Goal: Transaction & Acquisition: Obtain resource

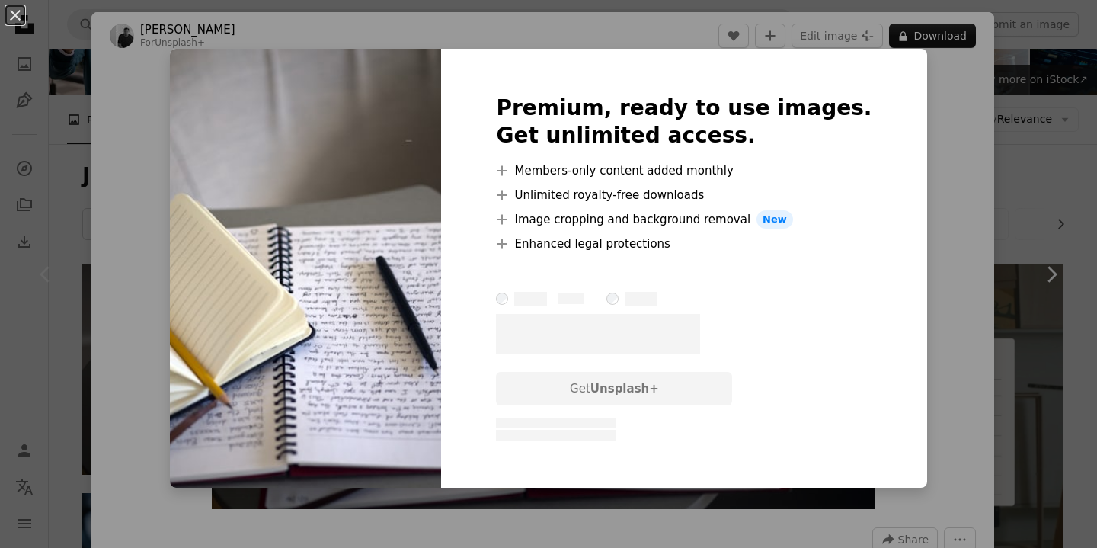
scroll to position [184, 0]
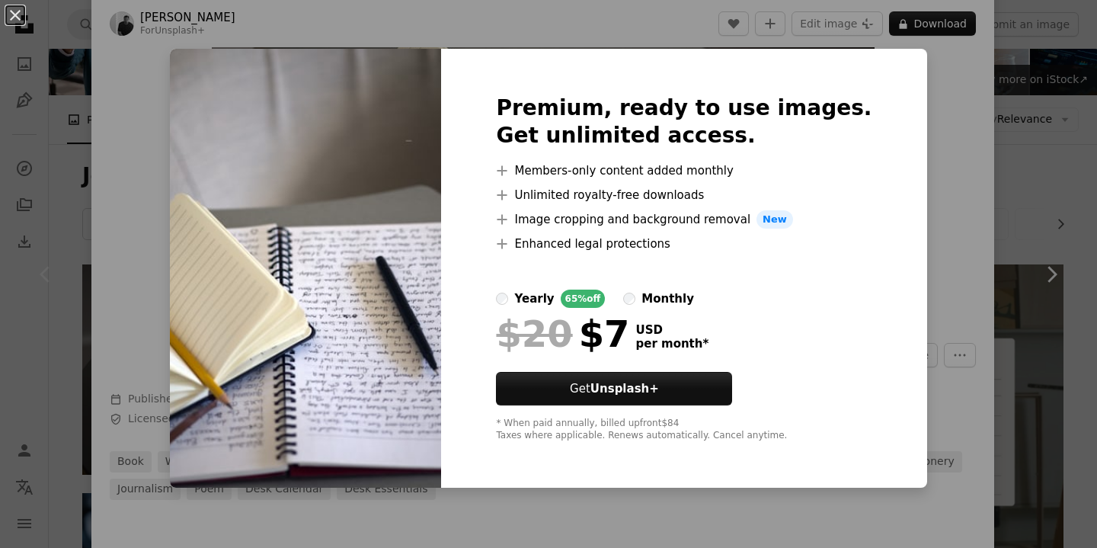
click at [909, 53] on div "An X shape Premium, ready to use images. Get unlimited access. A plus sign Memb…" at bounding box center [548, 274] width 1097 height 548
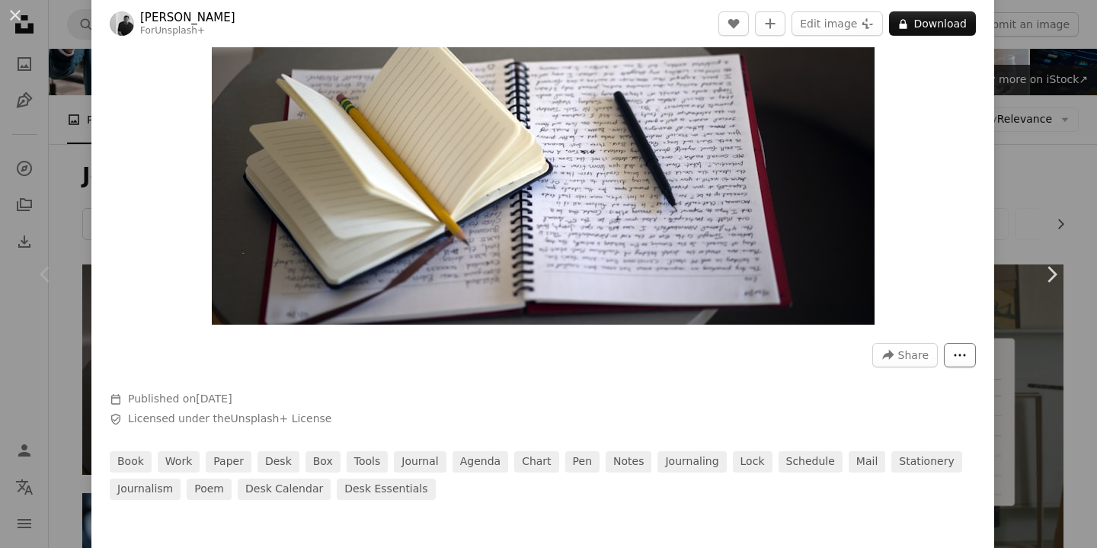
click at [964, 354] on icon "More Actions" at bounding box center [960, 355] width 14 height 14
click at [902, 131] on dialog "An X shape Chevron left Chevron right [PERSON_NAME] For Unsplash+ A heart A plu…" at bounding box center [548, 274] width 1097 height 548
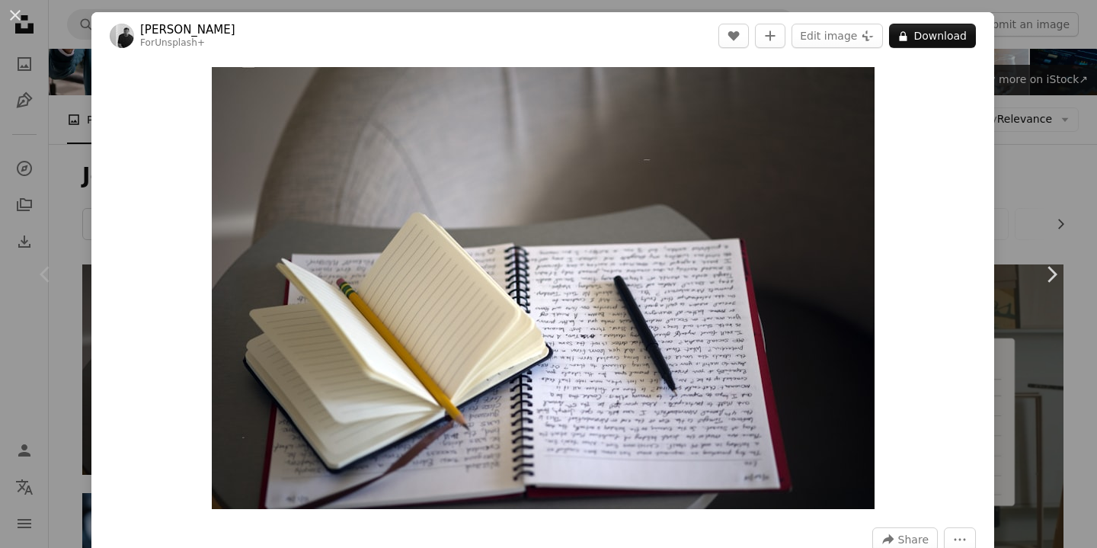
click at [1038, 125] on div "An X shape Chevron left Chevron right [PERSON_NAME] For Unsplash+ A heart A plu…" at bounding box center [548, 274] width 1097 height 548
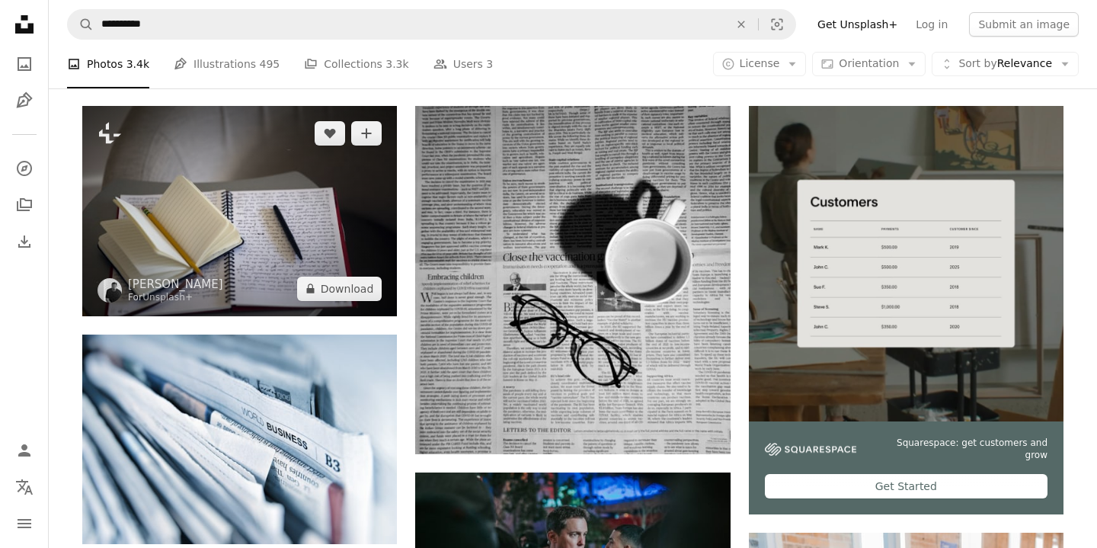
scroll to position [310, 0]
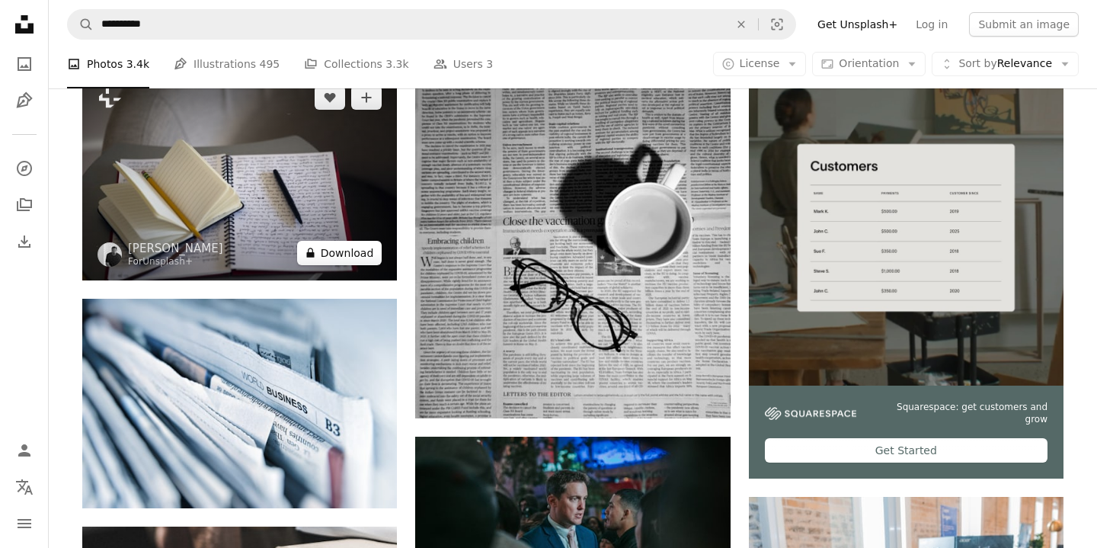
click at [328, 250] on button "A lock Download" at bounding box center [339, 253] width 85 height 24
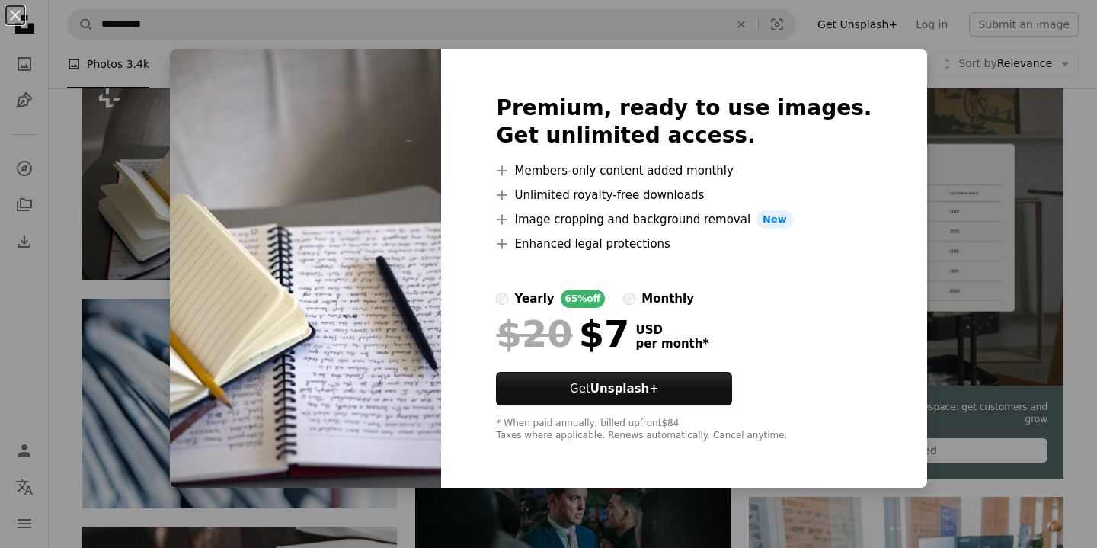
click at [204, 22] on div "An X shape Premium, ready to use images. Get unlimited access. A plus sign Memb…" at bounding box center [548, 274] width 1097 height 548
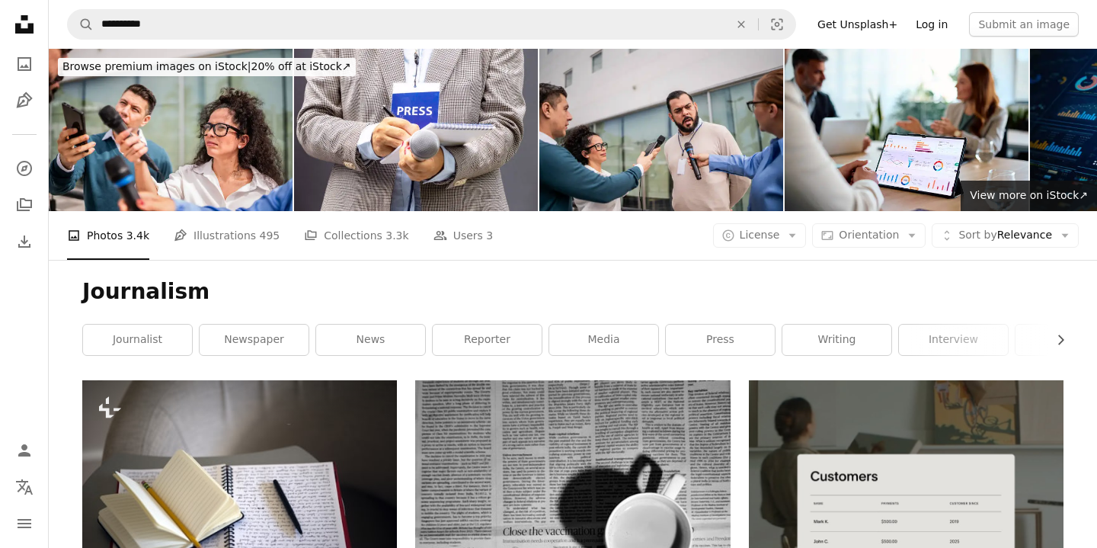
click at [940, 22] on link "Log in" at bounding box center [932, 24] width 50 height 24
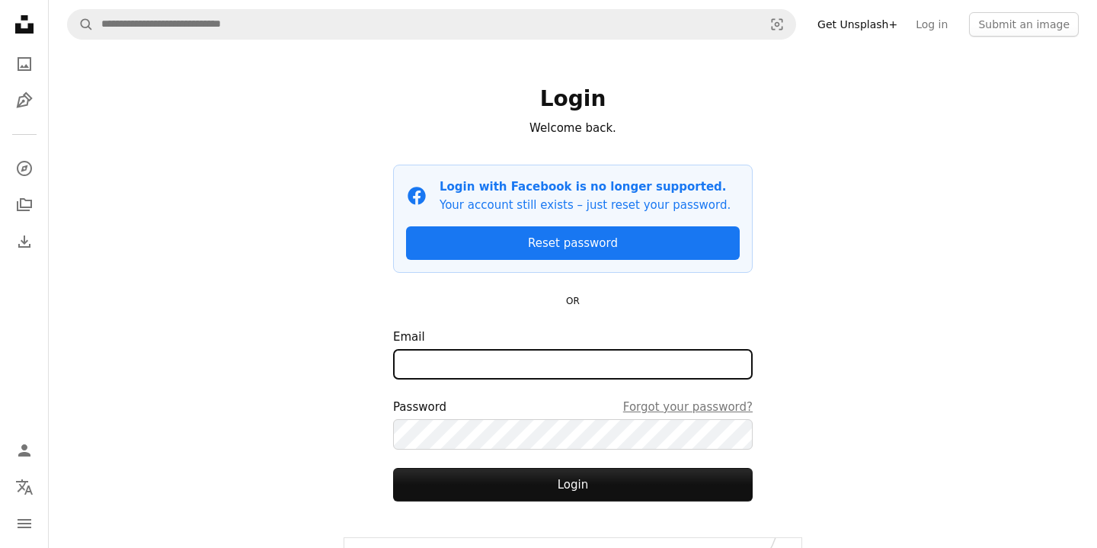
click at [406, 365] on input "Email" at bounding box center [573, 364] width 360 height 30
type input "**********"
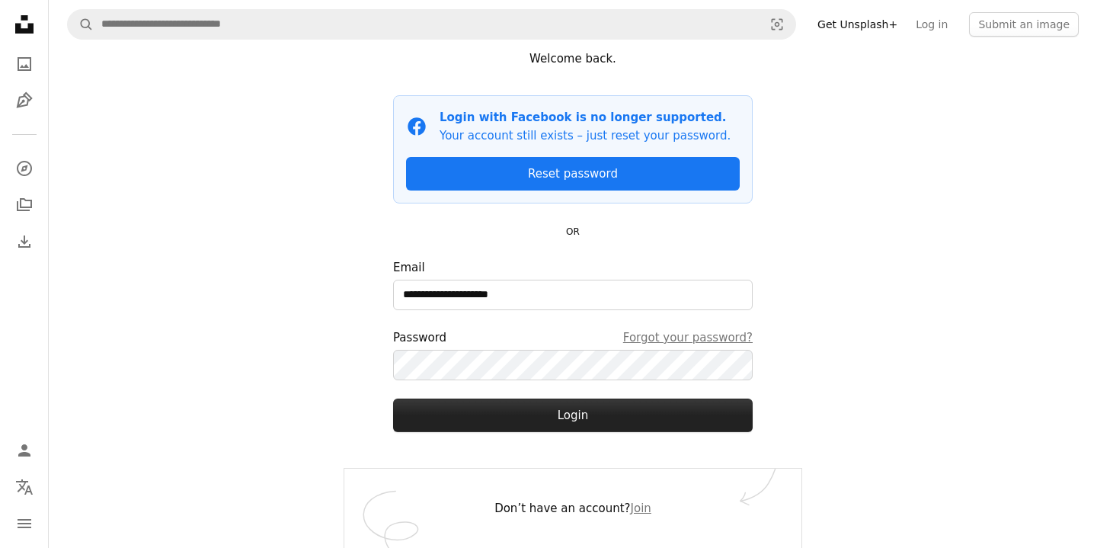
click at [518, 419] on button "Login" at bounding box center [573, 416] width 360 height 34
